Goal: Information Seeking & Learning: Learn about a topic

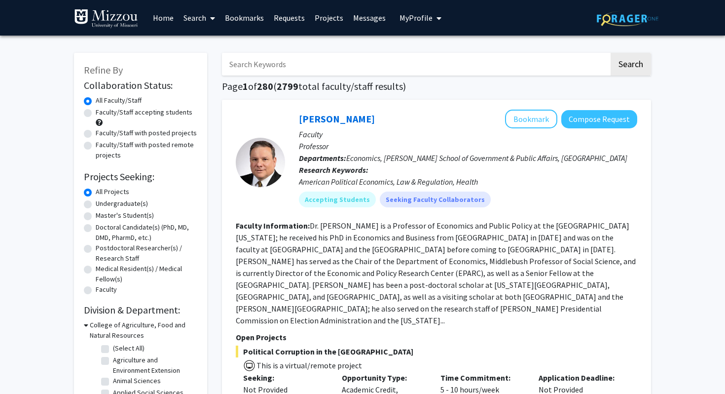
click at [130, 110] on label "Faculty/Staff accepting students" at bounding box center [144, 112] width 97 height 10
click at [102, 110] on input "Faculty/Staff accepting students" at bounding box center [99, 110] width 6 height 6
radio input "true"
click at [116, 205] on label "Undergraduate(s)" at bounding box center [122, 203] width 52 height 10
click at [102, 205] on input "Undergraduate(s)" at bounding box center [99, 201] width 6 height 6
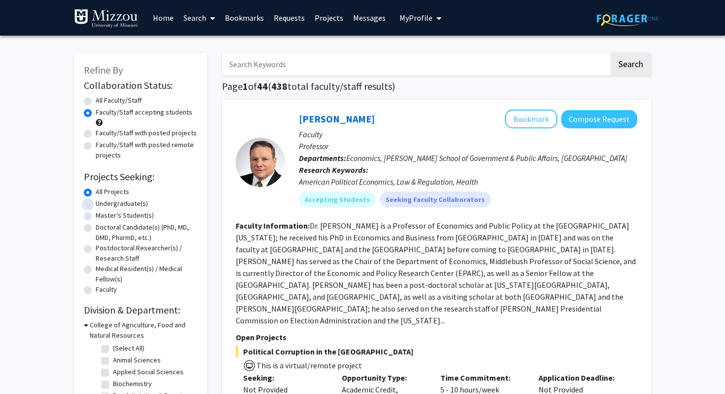
radio input "true"
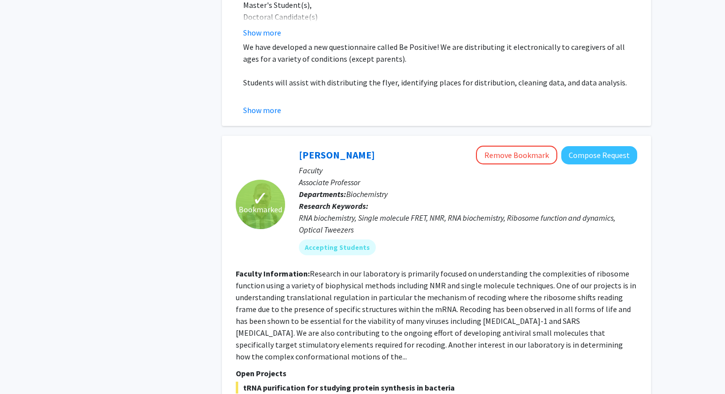
scroll to position [2987, 0]
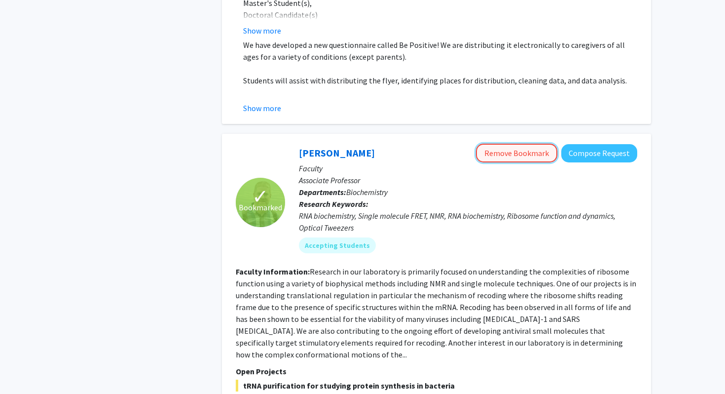
click at [533, 144] on button "Remove Bookmark" at bounding box center [516, 153] width 81 height 19
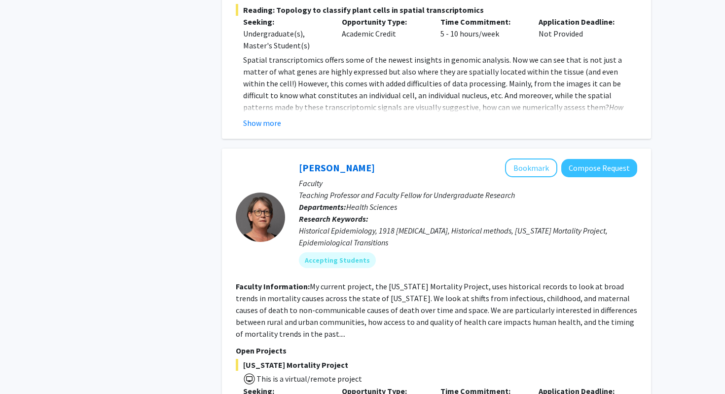
scroll to position [4956, 0]
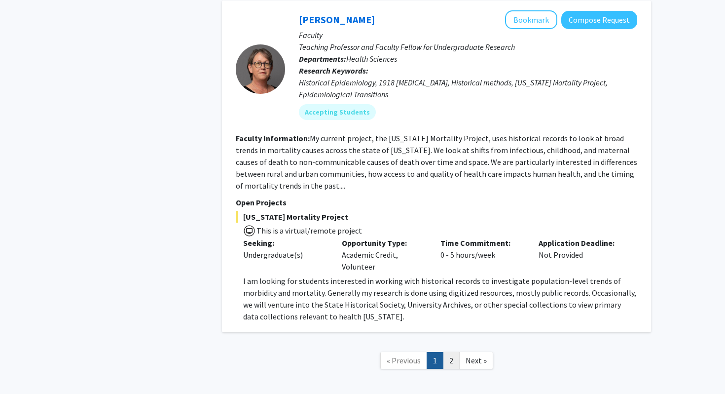
click at [450, 352] on link "2" at bounding box center [451, 360] width 17 height 17
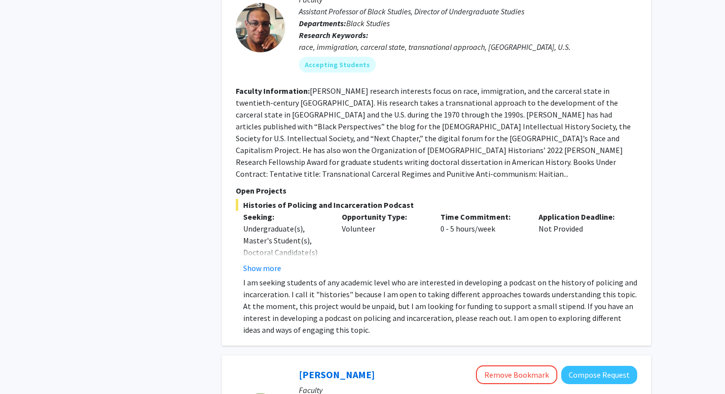
scroll to position [870, 0]
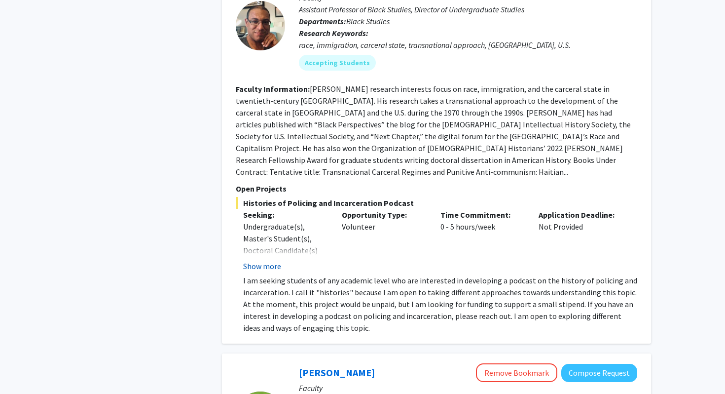
click at [274, 260] on button "Show more" at bounding box center [262, 266] width 38 height 12
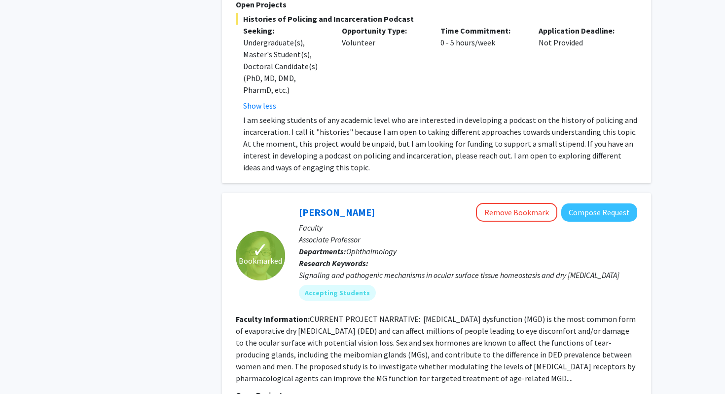
scroll to position [1055, 0]
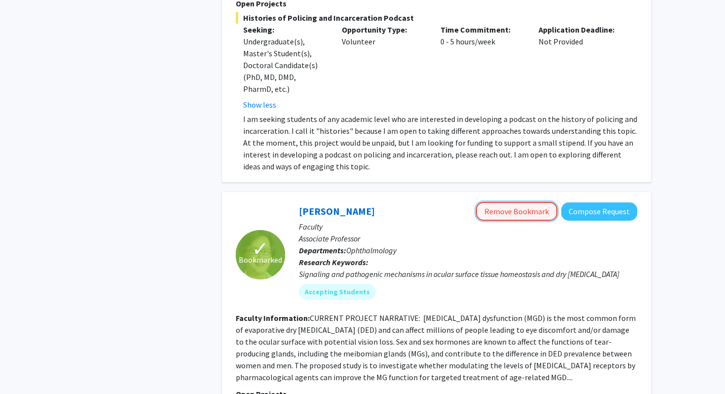
click at [540, 202] on button "Remove Bookmark" at bounding box center [516, 211] width 81 height 19
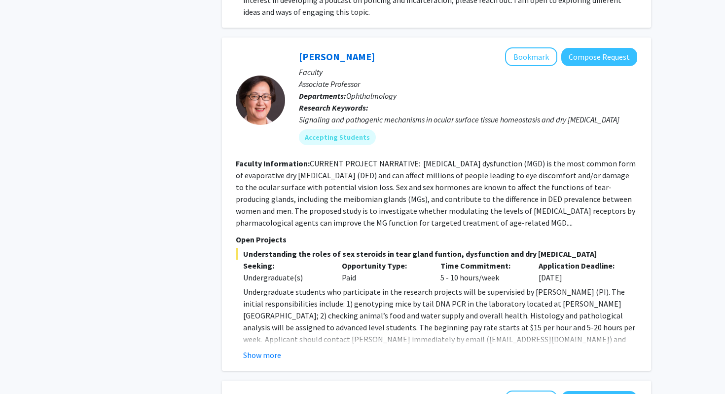
scroll to position [1211, 0]
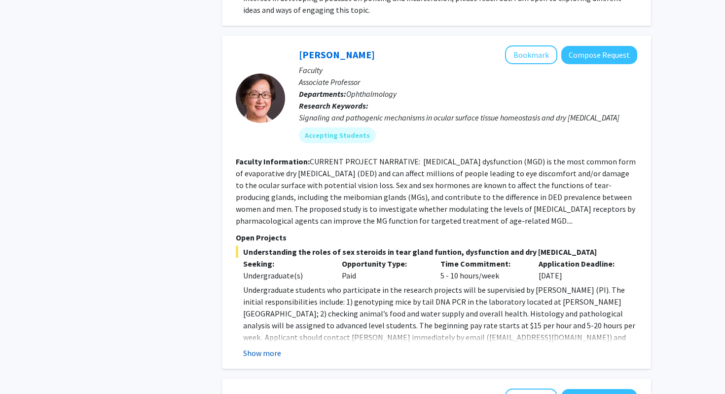
click at [263, 347] on button "Show more" at bounding box center [262, 353] width 38 height 12
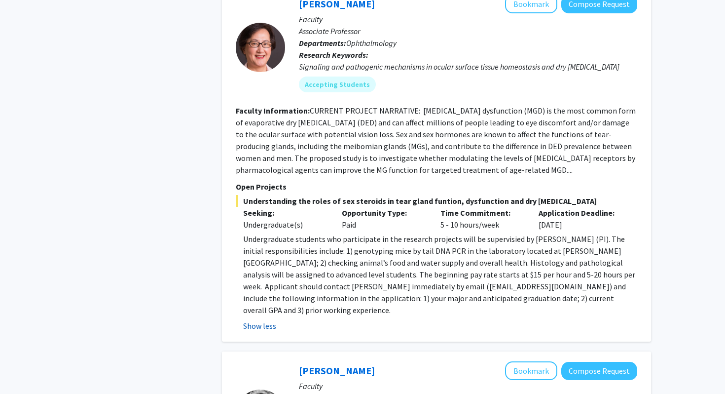
scroll to position [1264, 0]
